Goal: Task Accomplishment & Management: Manage account settings

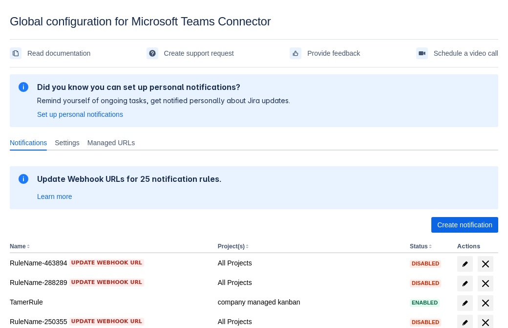
click at [465, 225] on span "Create notification" at bounding box center [464, 225] width 55 height 16
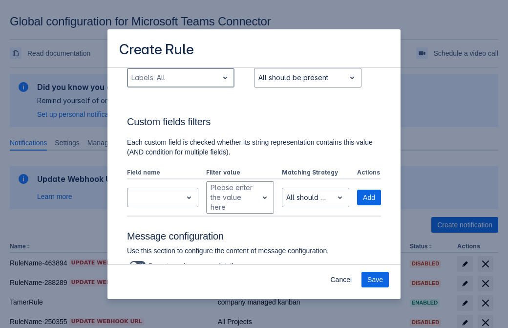
click at [180, 84] on div "Scrollable content" at bounding box center [172, 78] width 83 height 12
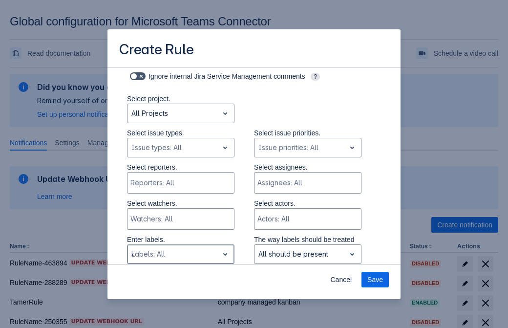
type input "490259_label"
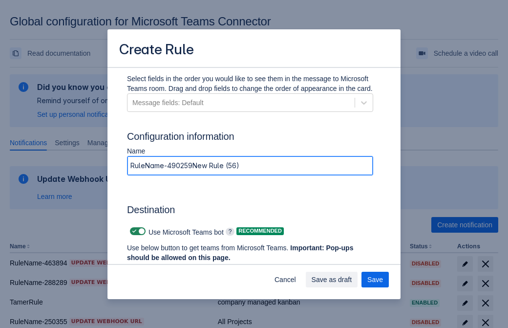
type input "RuleName-490259New Rule (56)"
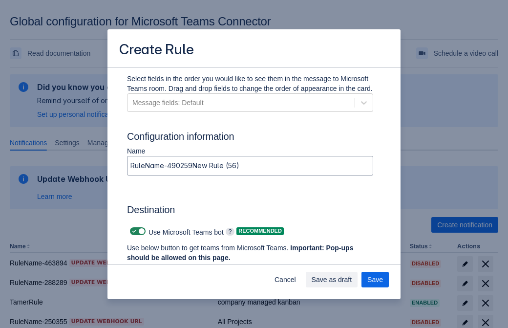
click at [133, 231] on span "Scrollable content" at bounding box center [134, 231] width 8 height 8
click at [133, 231] on input "Scrollable content" at bounding box center [133, 231] width 6 height 6
checkbox input "false"
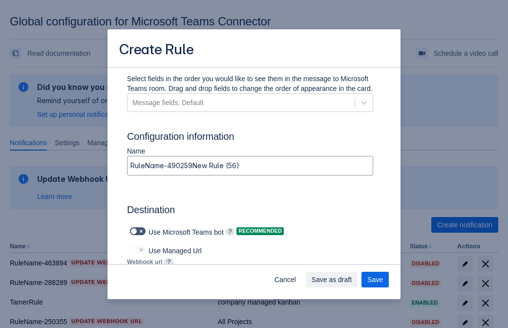
type input "https://prod-172.westeurope.logic.azure.com:443/workflows/ae977bb6ae334c9d95dfe…"
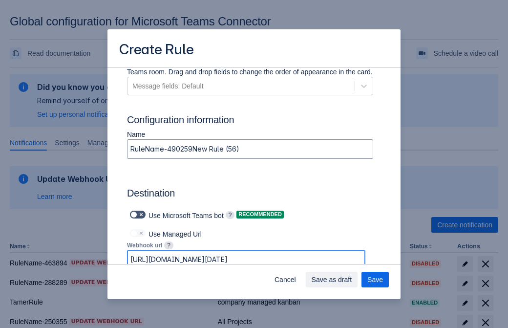
click at [352, 279] on span "Save as draft" at bounding box center [332, 280] width 41 height 16
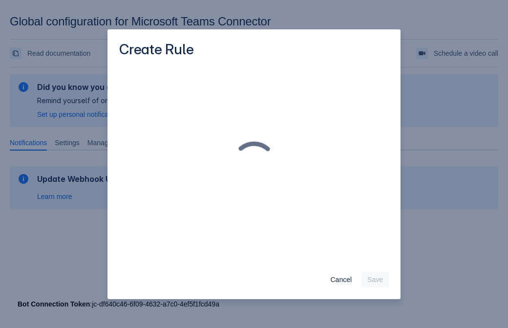
scroll to position [0, 0]
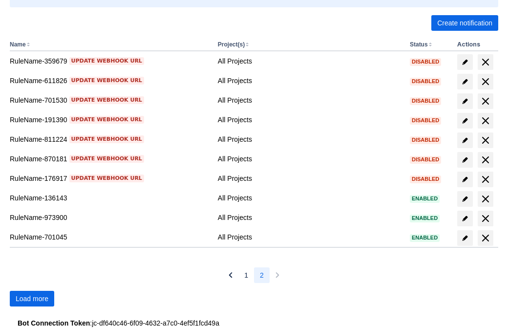
click at [32, 298] on span "Load more" at bounding box center [32, 299] width 33 height 16
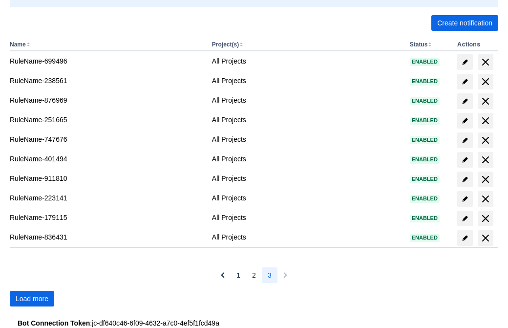
click at [32, 298] on span "Load more" at bounding box center [32, 299] width 33 height 16
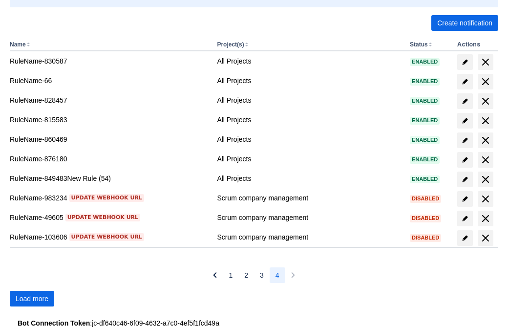
click at [32, 298] on span "Load more" at bounding box center [32, 299] width 33 height 16
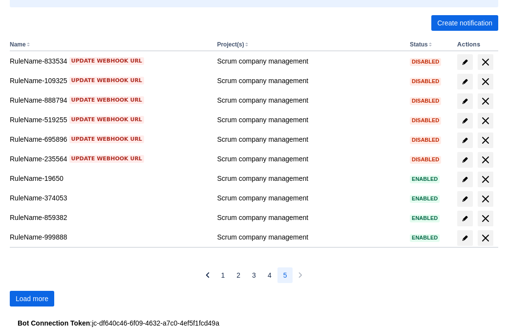
click at [32, 298] on span "Load more" at bounding box center [32, 299] width 33 height 16
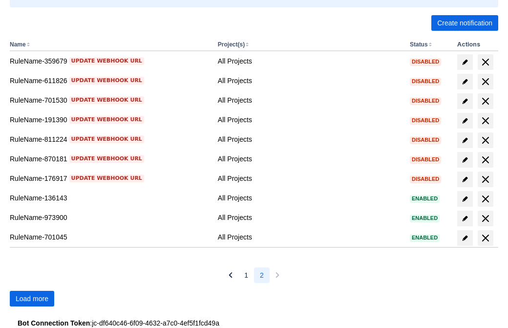
click at [32, 298] on span "Load more" at bounding box center [32, 299] width 33 height 16
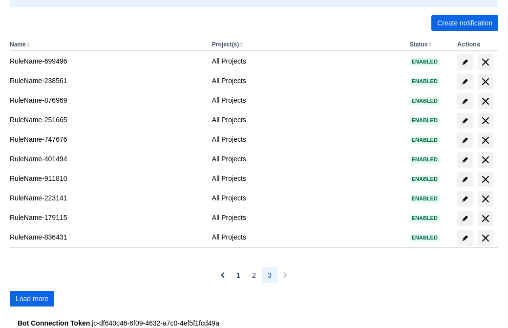
click at [32, 298] on span "Load more" at bounding box center [32, 299] width 33 height 16
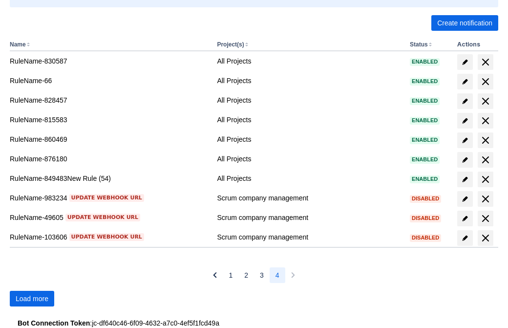
click at [32, 298] on span "Load more" at bounding box center [32, 299] width 33 height 16
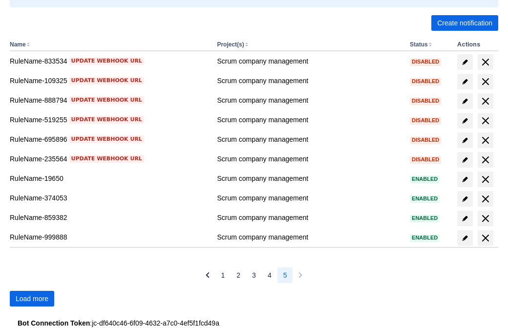
click at [32, 298] on span "Load more" at bounding box center [32, 299] width 33 height 16
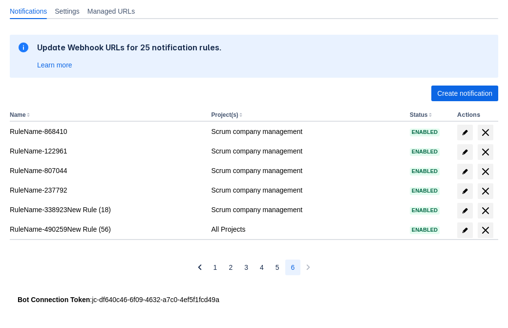
scroll to position [131, 0]
click at [485, 230] on span "delete" at bounding box center [486, 230] width 12 height 12
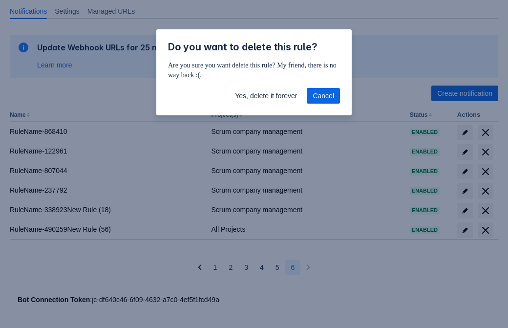
click at [266, 96] on span "Yes, delete it forever" at bounding box center [266, 96] width 62 height 16
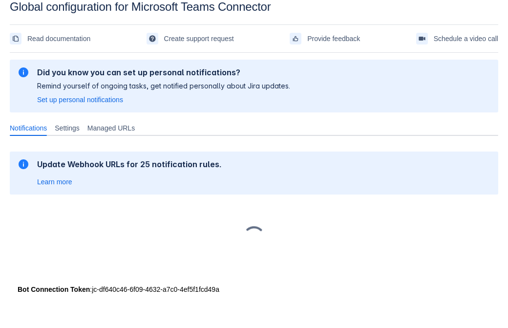
scroll to position [15, 0]
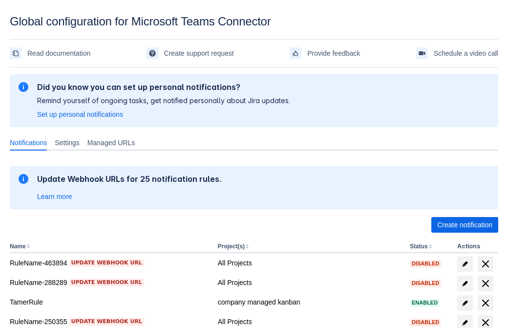
click at [465, 225] on span "Create notification" at bounding box center [464, 225] width 55 height 16
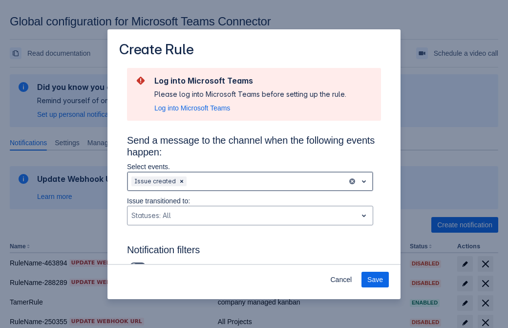
click at [250, 181] on div "Scrollable content" at bounding box center [266, 181] width 155 height 12
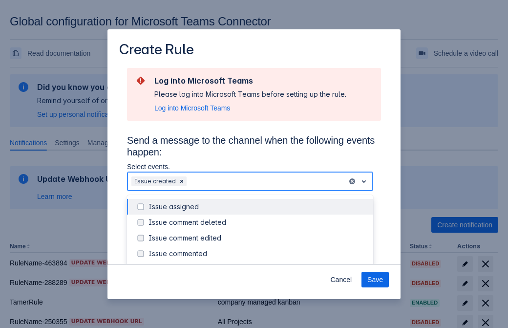
click at [258, 264] on div "Issue created" at bounding box center [258, 269] width 219 height 10
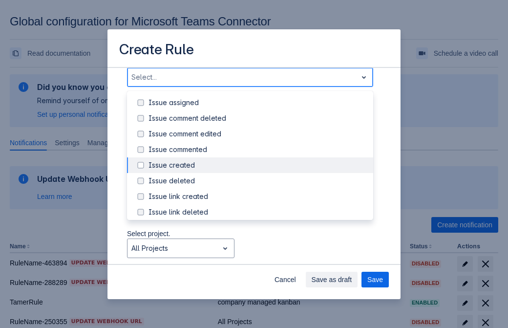
click at [258, 254] on div "Issue updated" at bounding box center [258, 259] width 219 height 10
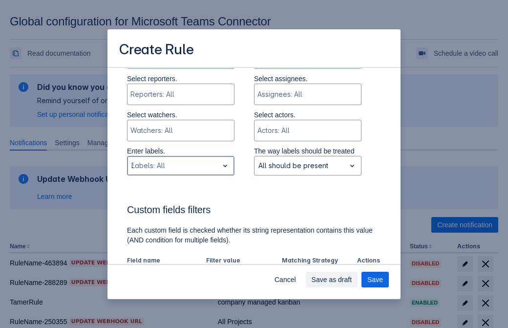
type input "357636_label"
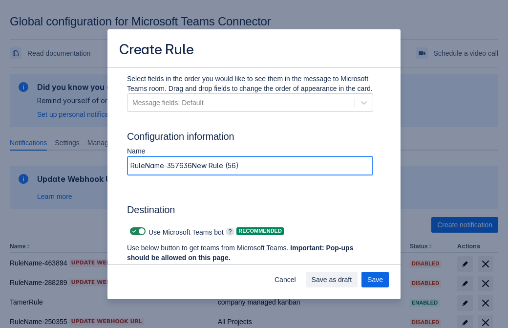
type input "RuleName-357636New Rule (56)"
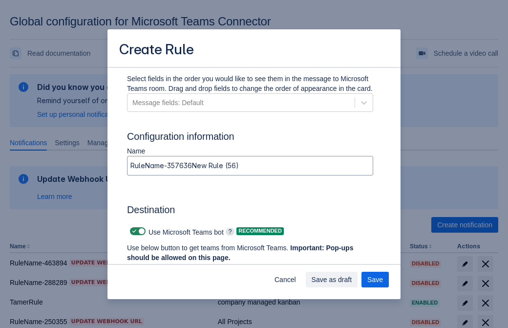
click at [133, 231] on span "Scrollable content" at bounding box center [134, 231] width 8 height 8
click at [133, 231] on input "Scrollable content" at bounding box center [133, 231] width 6 height 6
checkbox input "false"
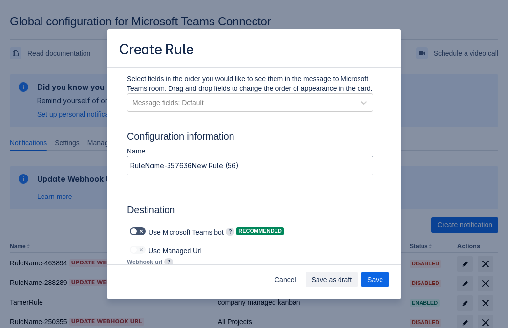
type input "https://prod-112.westeurope.logic.azure.com:443/workflows/bae959254738451b85002…"
click at [375, 279] on span "Save" at bounding box center [375, 280] width 16 height 16
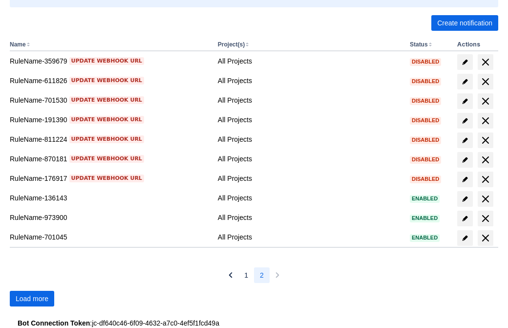
click at [32, 298] on span "Load more" at bounding box center [32, 299] width 33 height 16
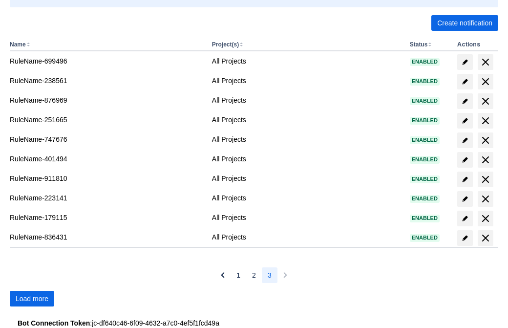
click at [32, 298] on span "Load more" at bounding box center [32, 299] width 33 height 16
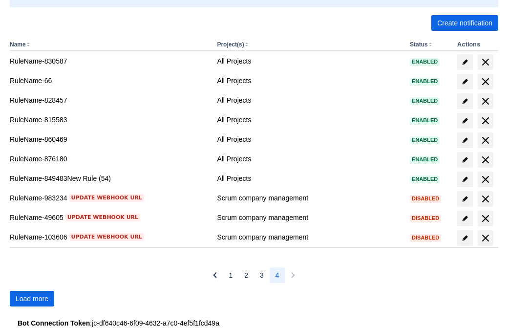
click at [32, 298] on span "Load more" at bounding box center [32, 299] width 33 height 16
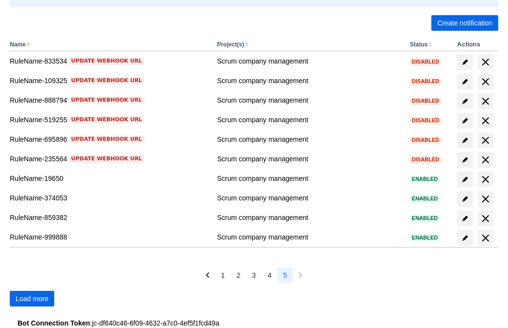
click at [32, 298] on span "Load more" at bounding box center [32, 299] width 33 height 16
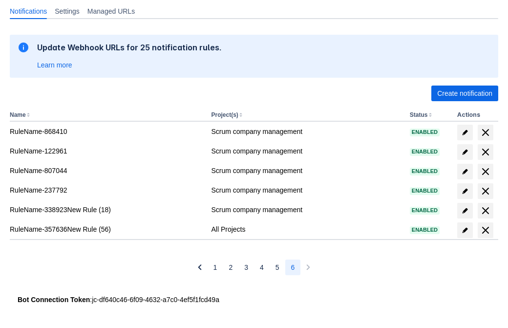
scroll to position [131, 0]
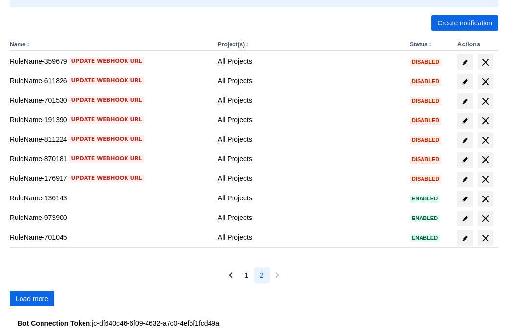
click at [32, 298] on span "Load more" at bounding box center [32, 299] width 33 height 16
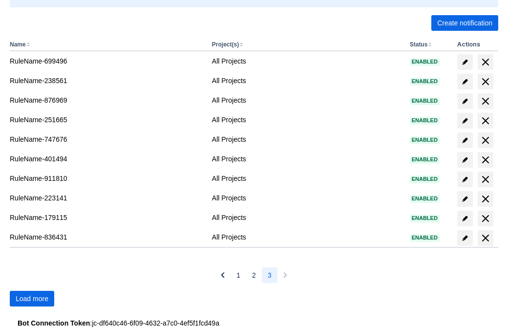
click at [32, 298] on span "Load more" at bounding box center [32, 299] width 33 height 16
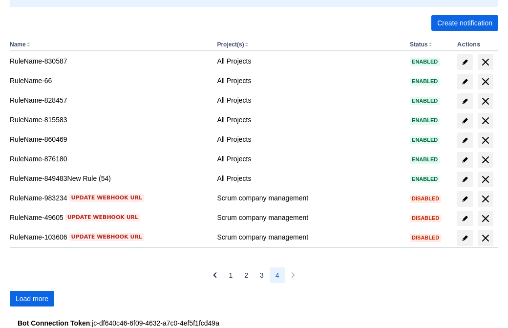
click at [32, 298] on span "Load more" at bounding box center [32, 299] width 33 height 16
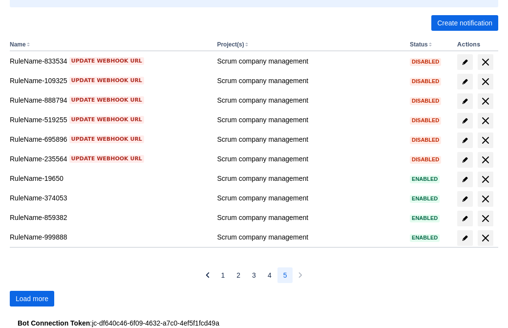
click at [32, 298] on span "Load more" at bounding box center [32, 299] width 33 height 16
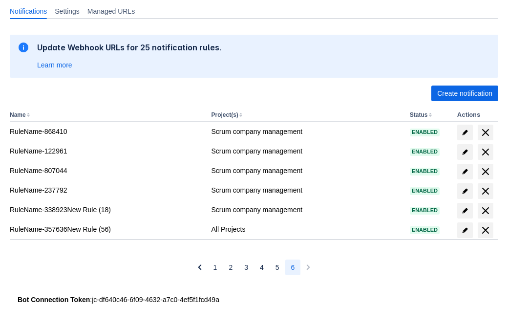
click at [485, 230] on span "delete" at bounding box center [486, 230] width 12 height 12
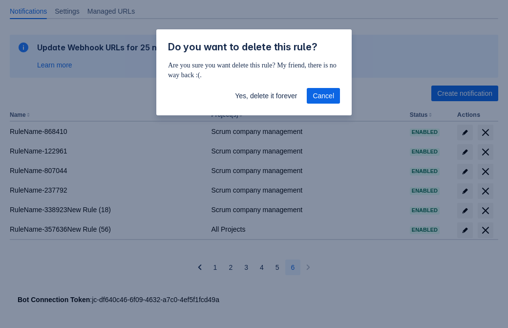
click at [266, 96] on span "Yes, delete it forever" at bounding box center [266, 96] width 62 height 16
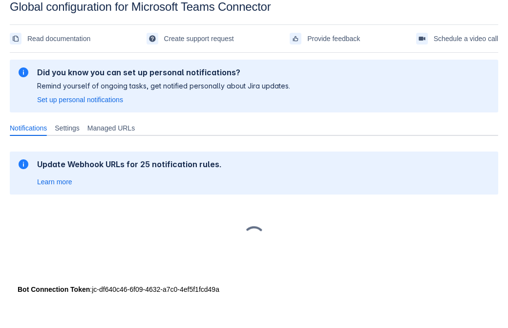
scroll to position [15, 0]
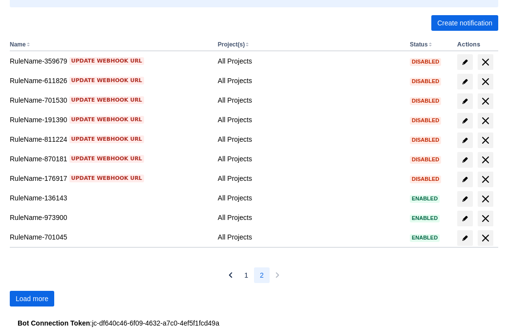
click at [32, 298] on span "Load more" at bounding box center [32, 299] width 33 height 16
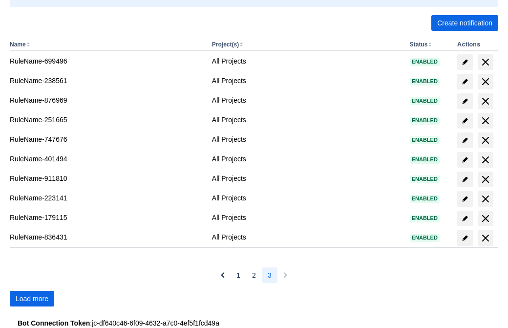
click at [32, 298] on span "Load more" at bounding box center [32, 299] width 33 height 16
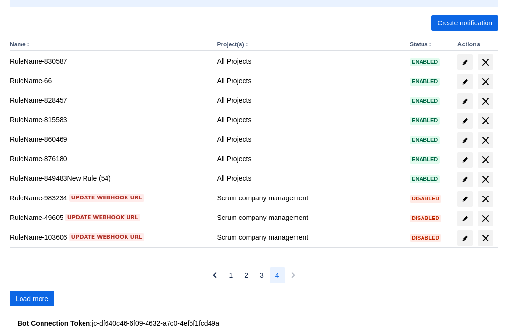
click at [32, 298] on span "Load more" at bounding box center [32, 299] width 33 height 16
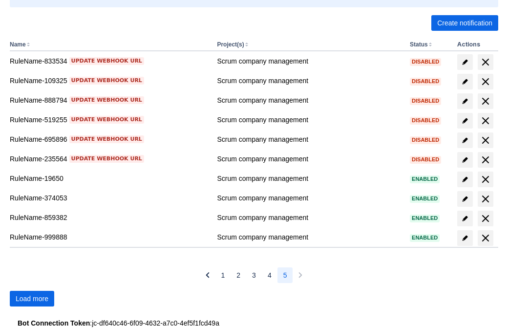
click at [32, 298] on span "Load more" at bounding box center [32, 299] width 33 height 16
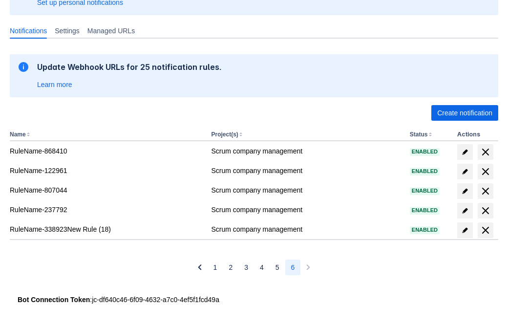
scroll to position [112, 0]
